Goal: Navigation & Orientation: Find specific page/section

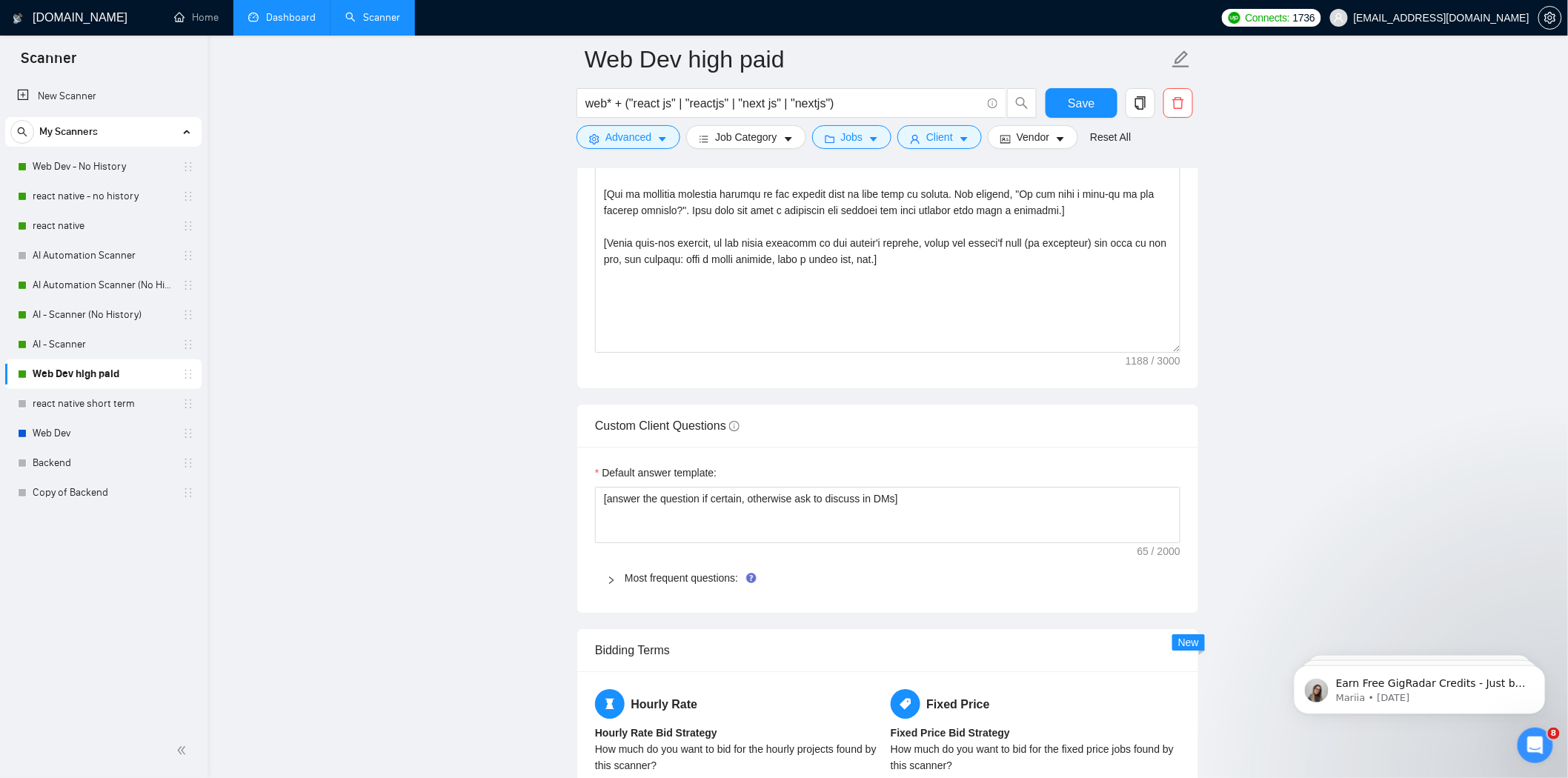
click at [249, 19] on link "Dashboard" at bounding box center [281, 17] width 68 height 13
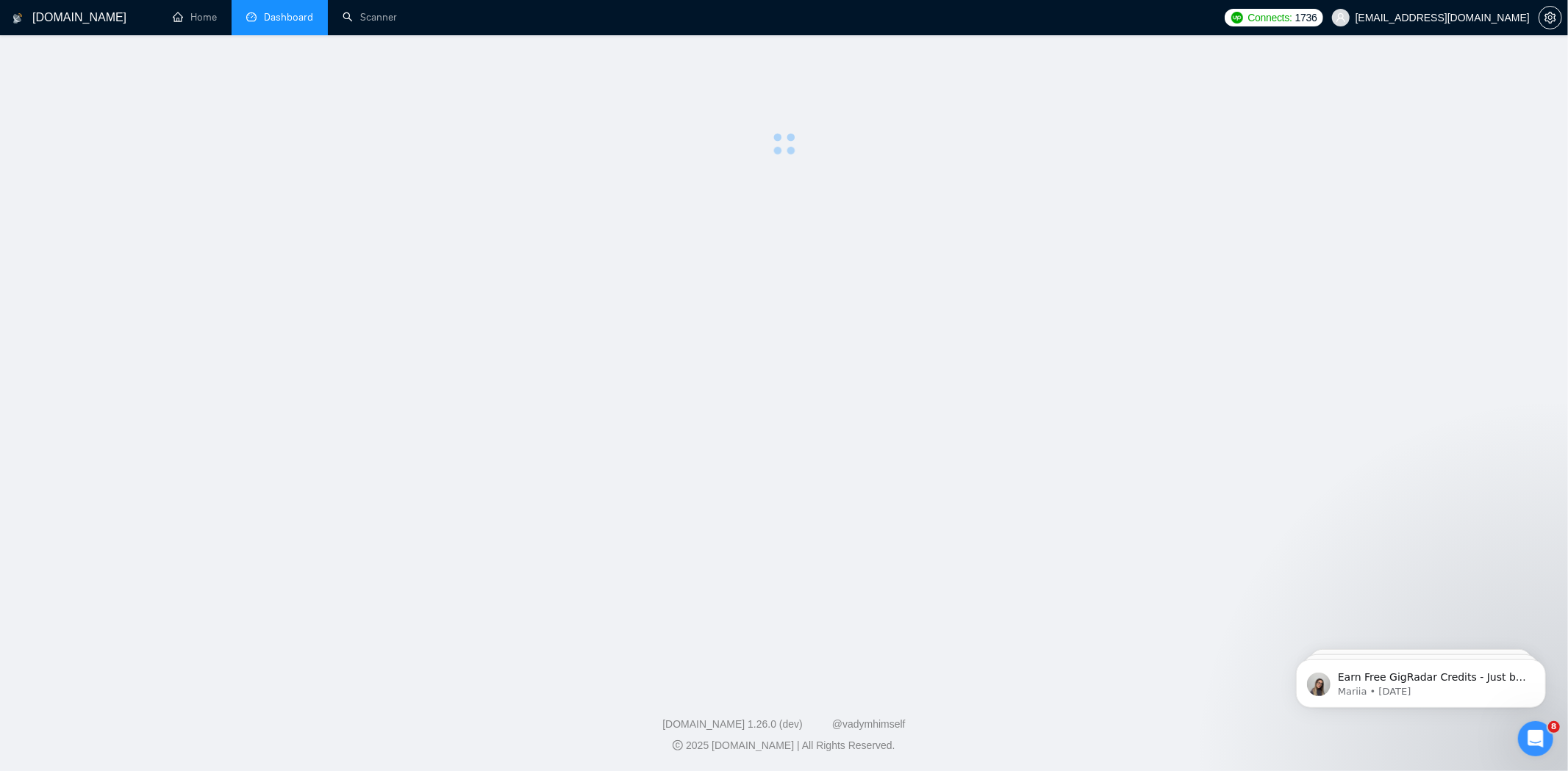
click at [174, 197] on main at bounding box center [783, 358] width 1521 height 599
click at [211, 11] on link "Home" at bounding box center [194, 17] width 44 height 13
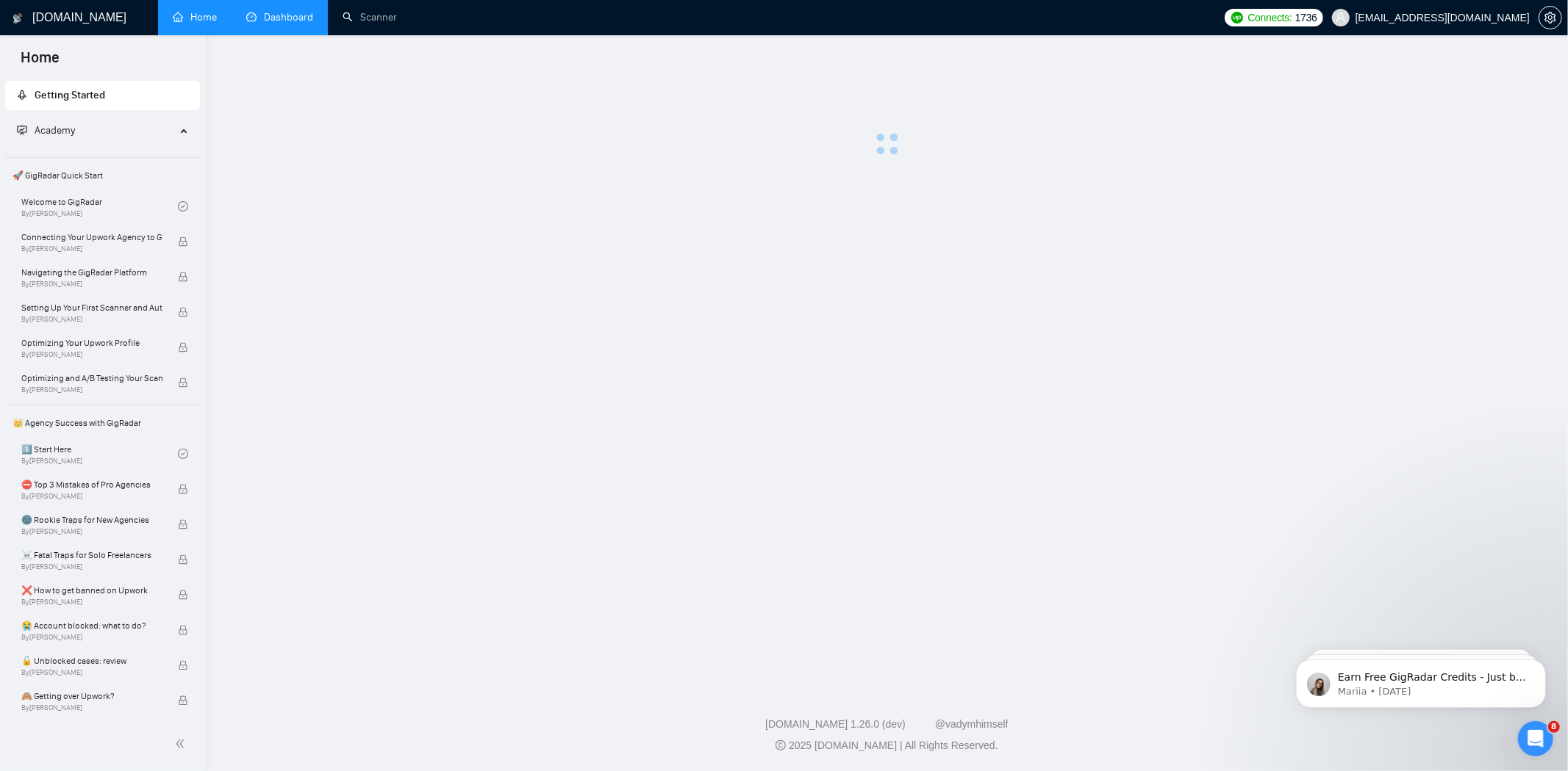
click at [281, 21] on link "Dashboard" at bounding box center [279, 17] width 67 height 13
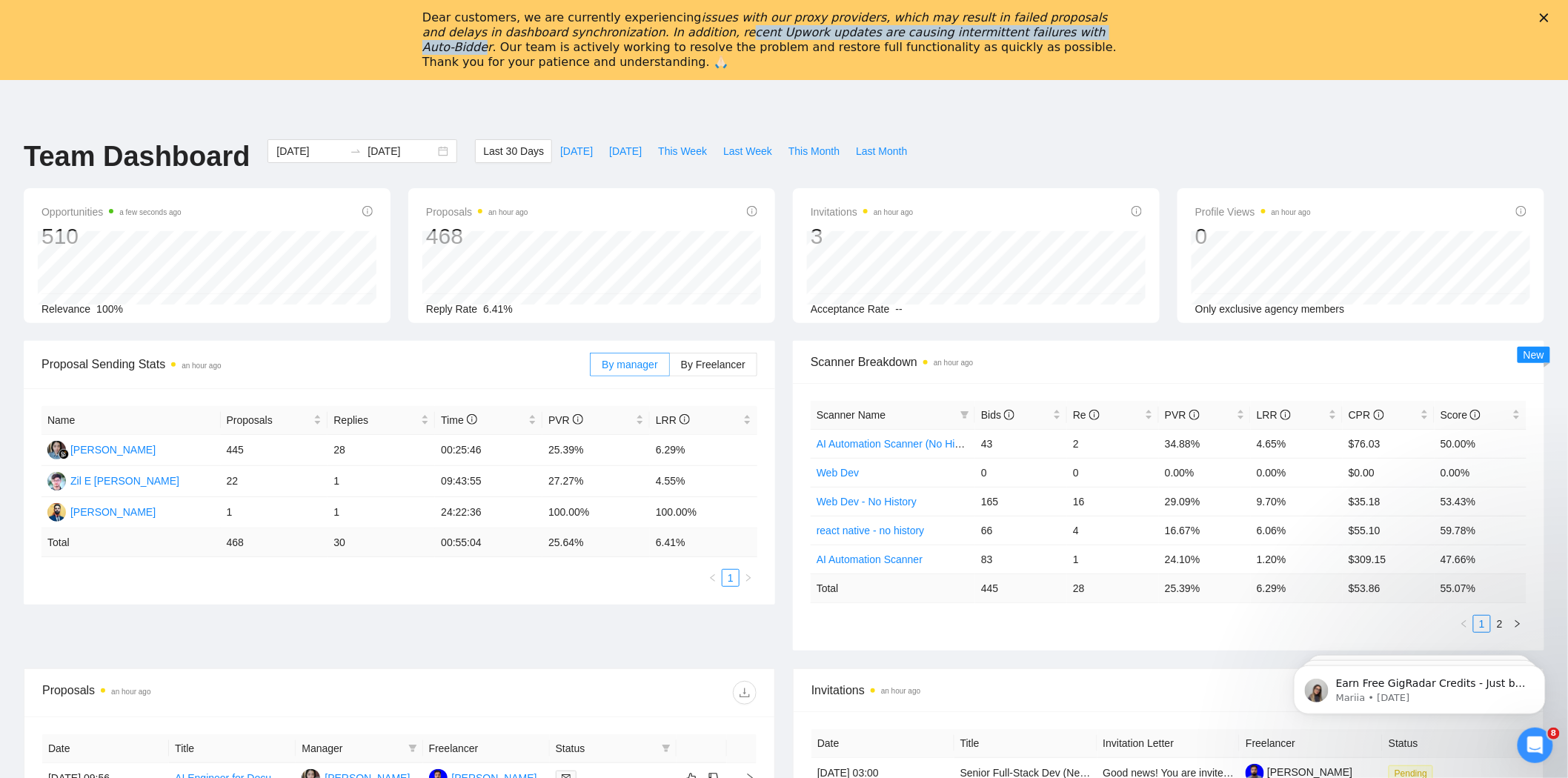
drag, startPoint x: 636, startPoint y: 28, endPoint x: 1000, endPoint y: 27, distance: 364.0
click at [1000, 27] on icon "issues with our proxy providers, which may result in failed proposals and delay…" at bounding box center [765, 32] width 686 height 44
drag, startPoint x: 634, startPoint y: 33, endPoint x: 1014, endPoint y: 30, distance: 380.0
click at [1014, 30] on div "Dear customers, we are currently experiencing issues with our proxy providers, …" at bounding box center [772, 41] width 699 height 59
